Goal: Find specific page/section: Find specific page/section

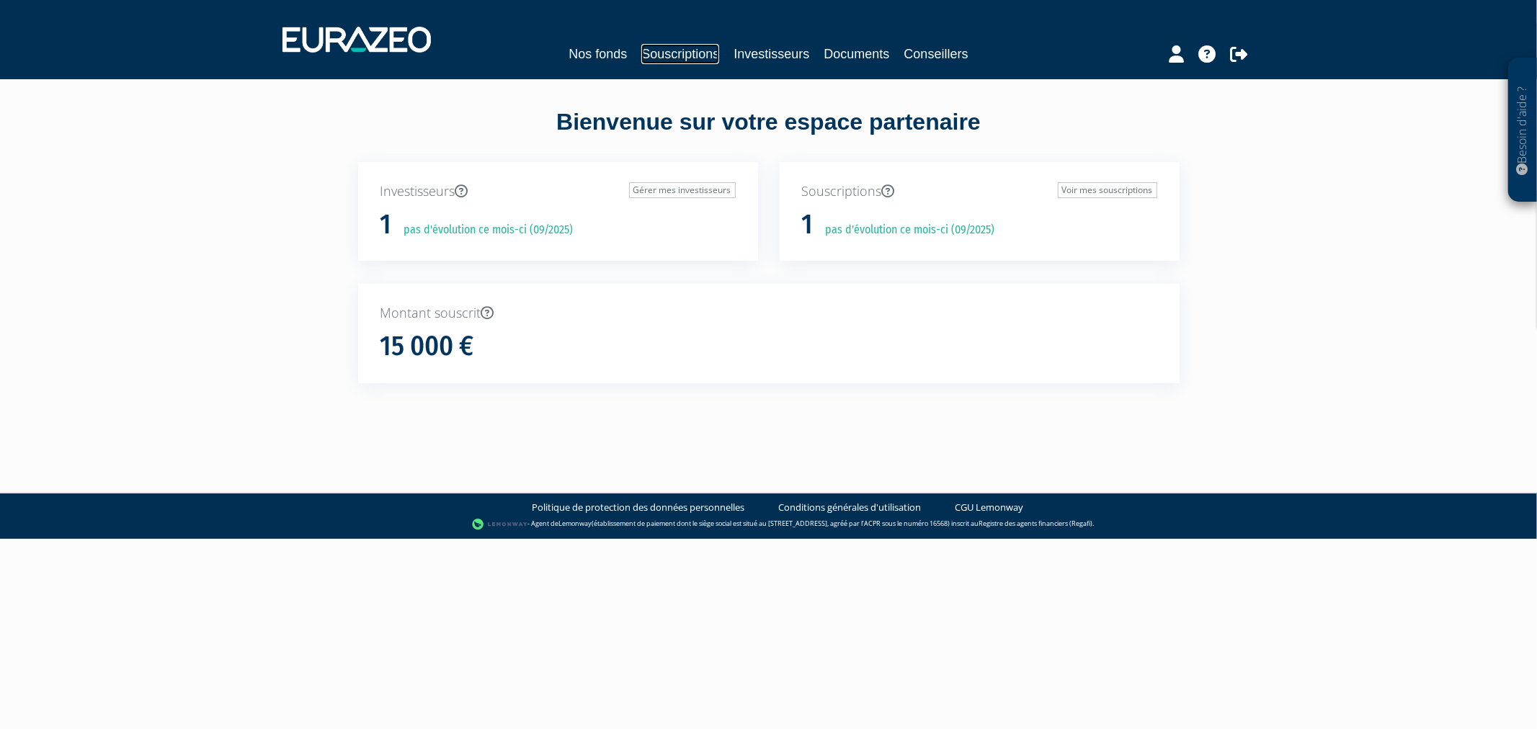
click at [641, 54] on link "Souscriptions" at bounding box center [680, 54] width 78 height 20
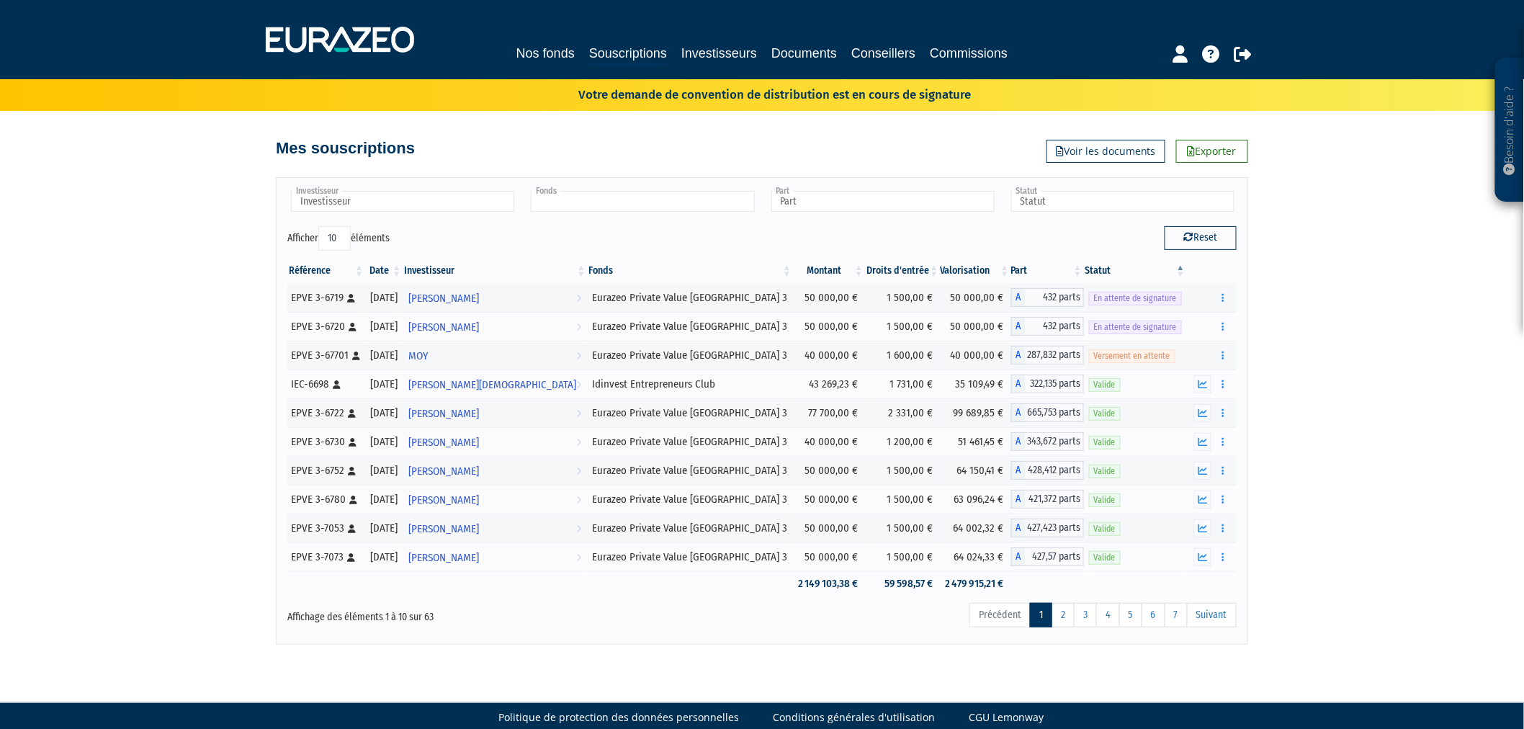
click at [571, 199] on input "text" at bounding box center [642, 201] width 223 height 21
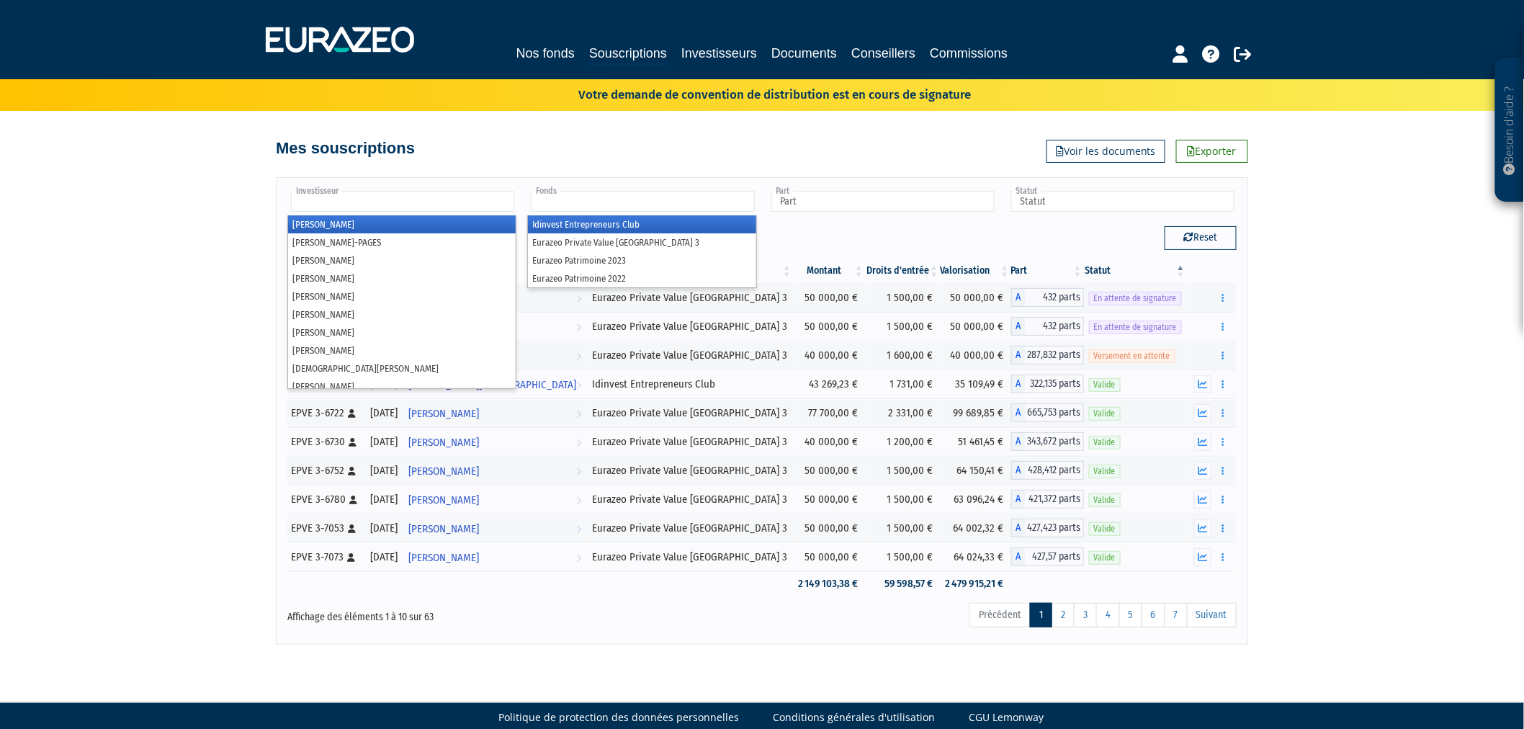
click at [471, 202] on input "text" at bounding box center [402, 201] width 223 height 21
type input "Fonds"
type input "re"
